Goal: Use online tool/utility

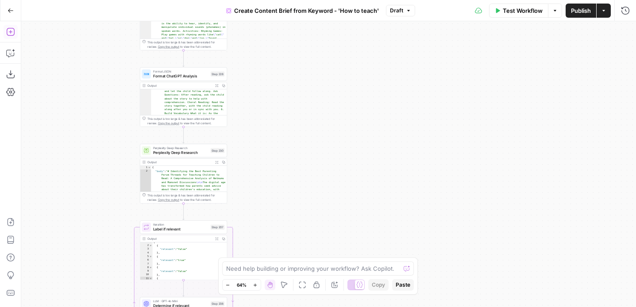
drag, startPoint x: 253, startPoint y: 202, endPoint x: 233, endPoint y: 128, distance: 77.0
click at [255, 86] on div "**********" at bounding box center [328, 164] width 615 height 286
type textarea "**********"
click at [207, 155] on span "Perplexity Deep Research" at bounding box center [180, 153] width 55 height 6
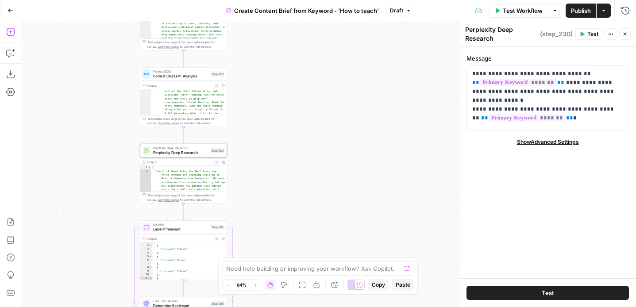
click at [608, 35] on icon "button" at bounding box center [610, 33] width 5 height 5
click at [625, 12] on icon "button" at bounding box center [625, 10] width 9 height 9
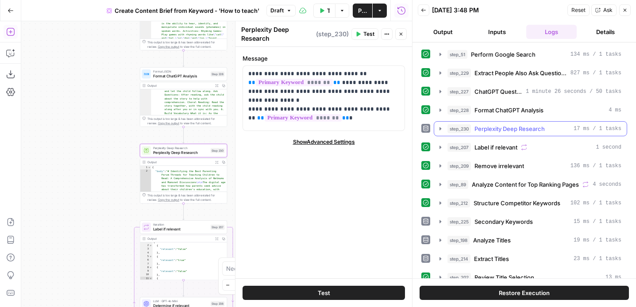
click at [441, 128] on icon "button" at bounding box center [441, 128] width 2 height 3
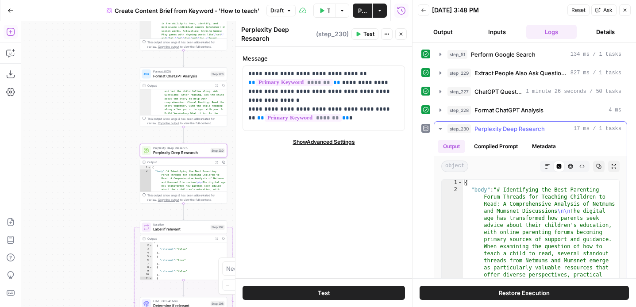
click at [548, 165] on icon "button" at bounding box center [547, 166] width 5 height 5
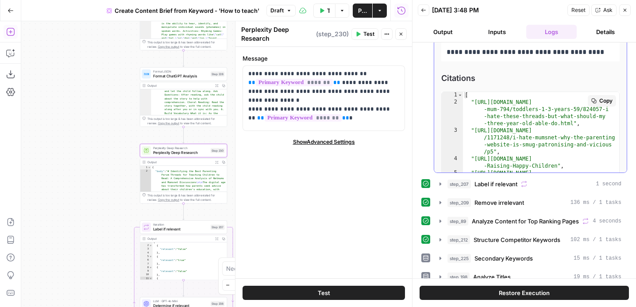
scroll to position [0, 0]
click at [424, 10] on icon "button" at bounding box center [423, 10] width 5 height 5
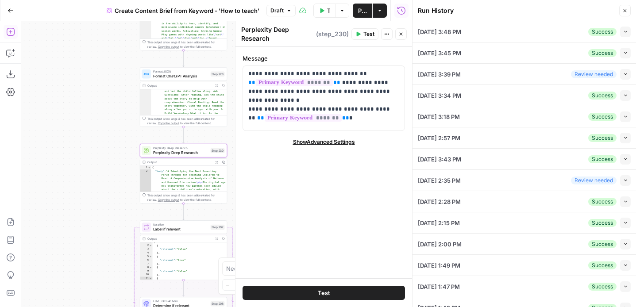
scroll to position [0, 0]
click at [622, 34] on button "Collapse" at bounding box center [625, 32] width 11 height 11
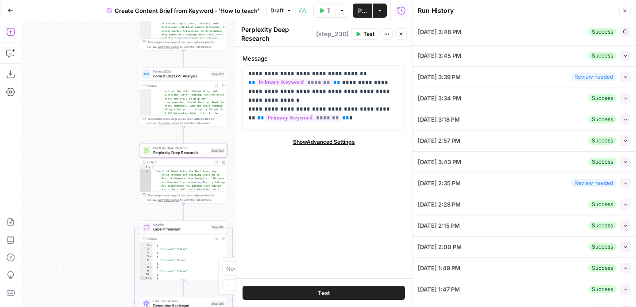
type input "Twinkl"
type input "how to teach a child to read"
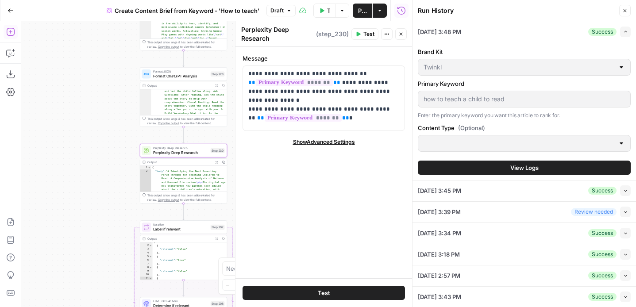
click at [532, 170] on span "View Logs" at bounding box center [525, 167] width 28 height 9
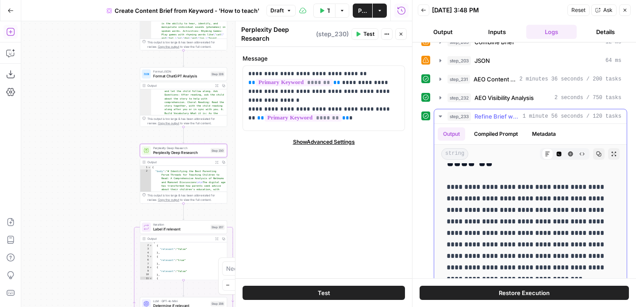
scroll to position [112, 0]
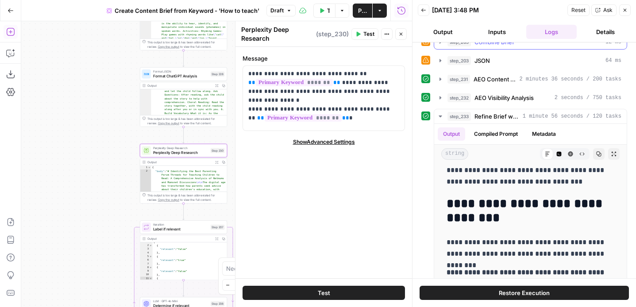
click at [441, 45] on icon "button" at bounding box center [440, 42] width 7 height 7
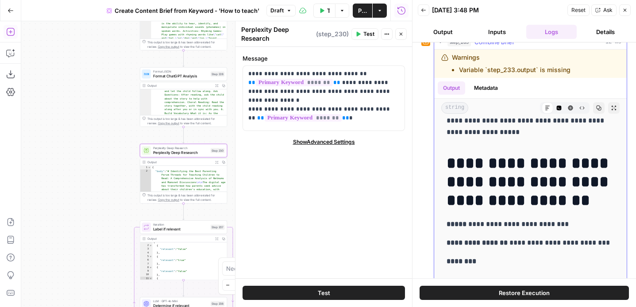
scroll to position [11, 0]
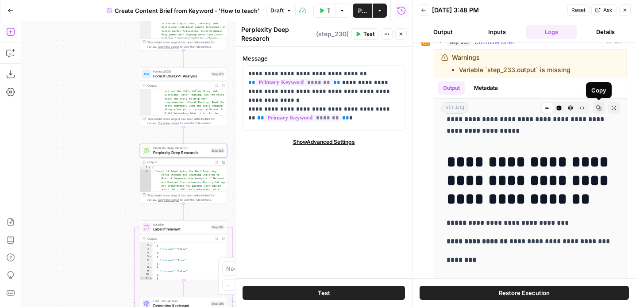
click at [602, 108] on button "Copy" at bounding box center [599, 108] width 12 height 12
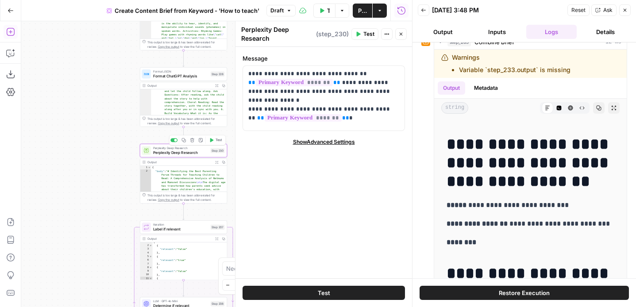
drag, startPoint x: 192, startPoint y: 151, endPoint x: 422, endPoint y: 9, distance: 269.6
click at [192, 151] on span "Perplexity Deep Research" at bounding box center [180, 153] width 55 height 6
click at [422, 9] on icon "button" at bounding box center [423, 10] width 5 height 5
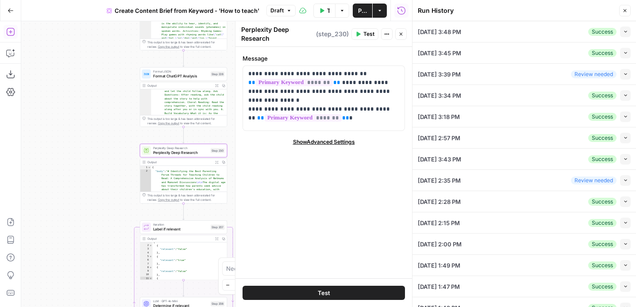
click at [622, 30] on button "Collapse" at bounding box center [625, 32] width 11 height 11
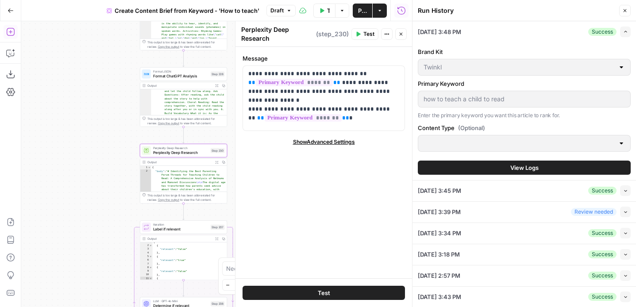
click at [521, 166] on span "View Logs" at bounding box center [525, 167] width 28 height 9
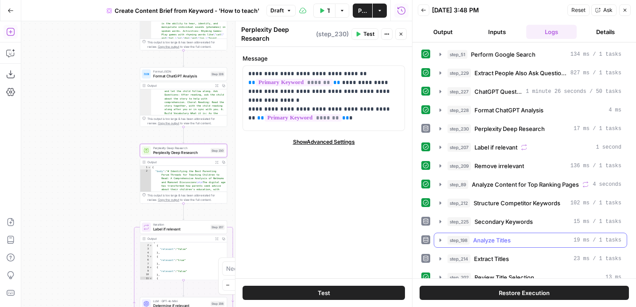
scroll to position [56, 0]
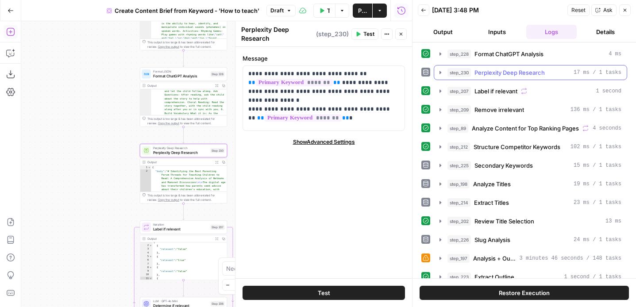
click at [438, 72] on icon "button" at bounding box center [440, 72] width 7 height 7
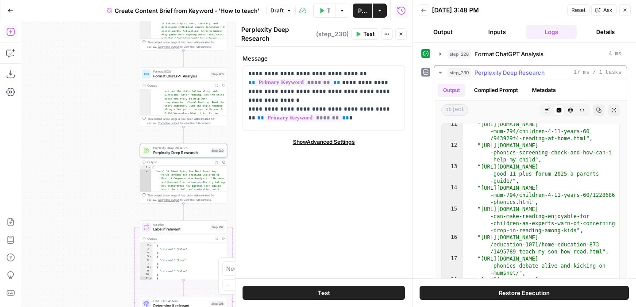
scroll to position [5744, 0]
